Goal: Task Accomplishment & Management: Use online tool/utility

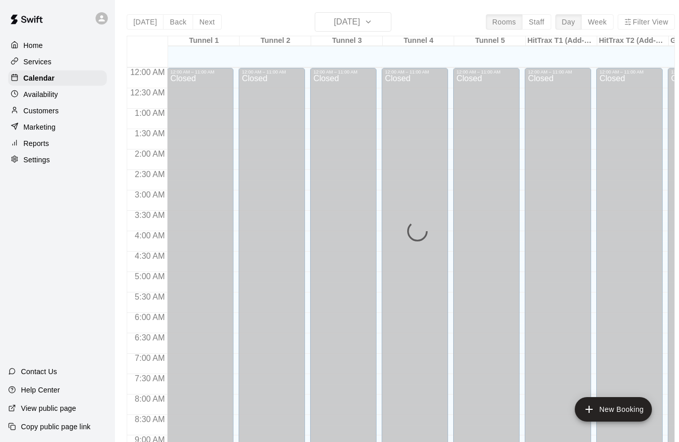
scroll to position [564, 0]
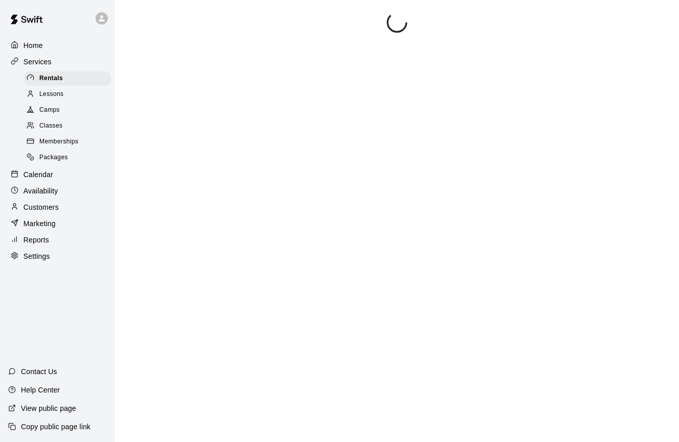
scroll to position [13, 0]
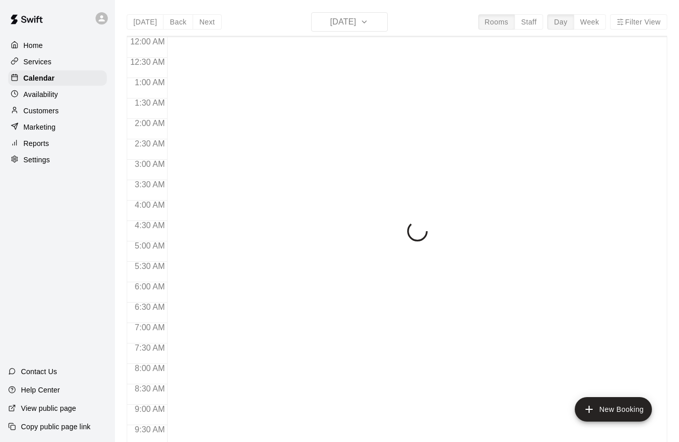
scroll to position [564, 0]
